Goal: Task Accomplishment & Management: Manage account settings

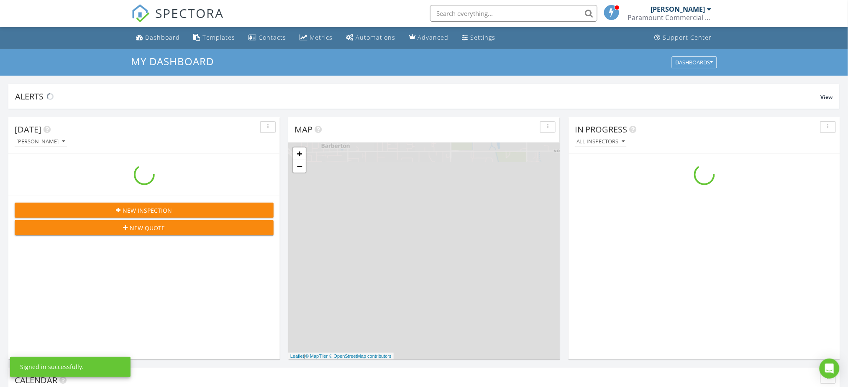
scroll to position [778, 866]
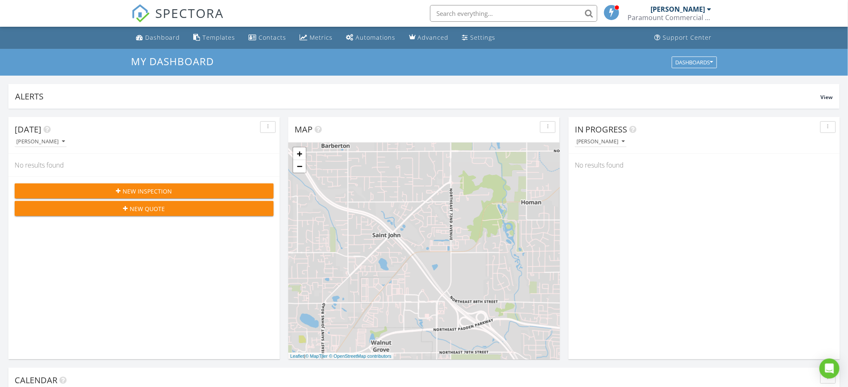
click at [165, 33] on div "Dashboard" at bounding box center [163, 37] width 35 height 8
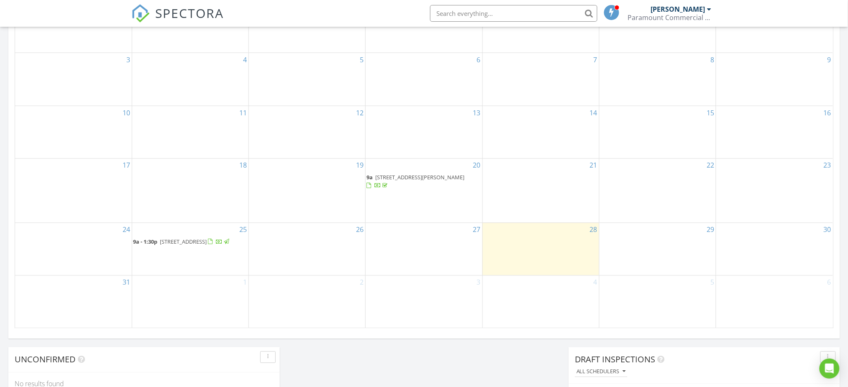
scroll to position [446, 0]
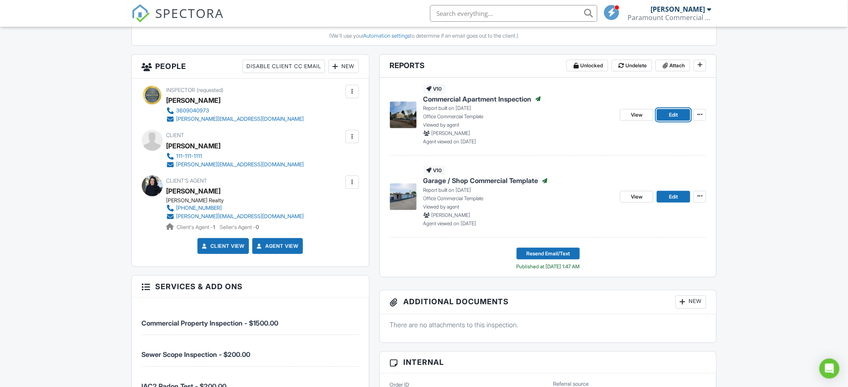
click at [679, 114] on link "Edit" at bounding box center [673, 115] width 33 height 12
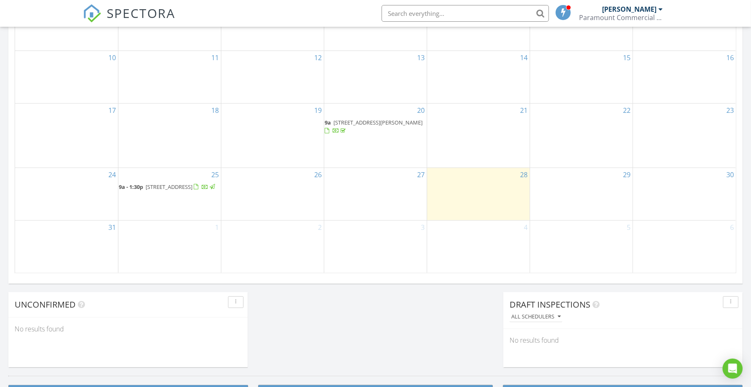
scroll to position [502, 0]
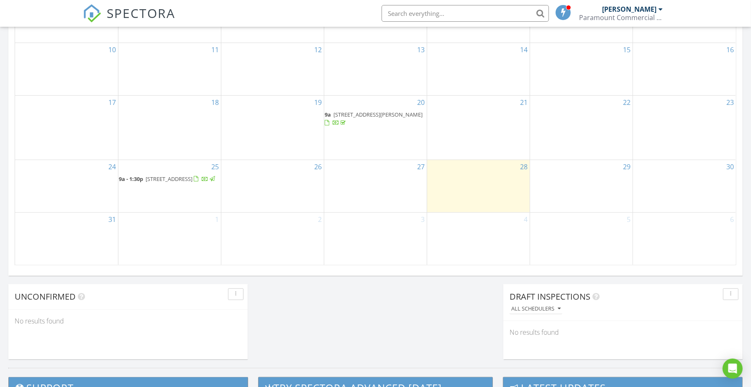
click at [181, 177] on span "9a - 1:30p 2510 E 8th St, Vancouver 98661" at bounding box center [167, 179] width 97 height 8
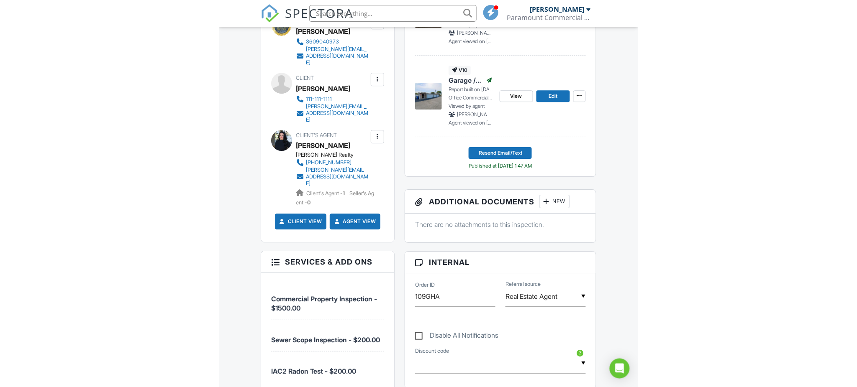
scroll to position [407, 0]
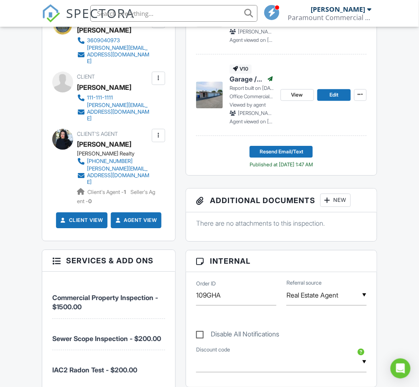
click at [347, 205] on div "New" at bounding box center [336, 200] width 31 height 13
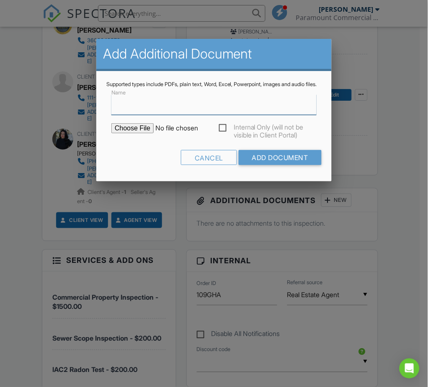
click at [216, 115] on input "Name" at bounding box center [213, 105] width 205 height 21
type input "Radon Test Results"
click at [138, 133] on input "file" at bounding box center [182, 128] width 142 height 10
type input "C:\fakepath\Radon Test Results.pdf"
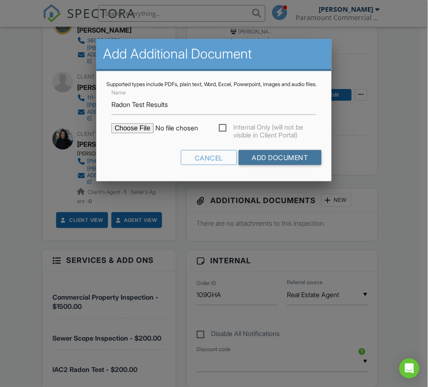
click at [295, 163] on input "Add Document" at bounding box center [280, 157] width 83 height 15
